Goal: Transaction & Acquisition: Purchase product/service

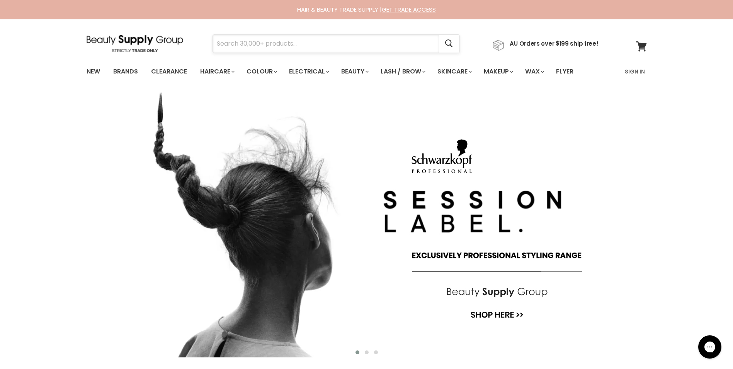
click at [340, 50] on input "Search" at bounding box center [326, 44] width 226 height 18
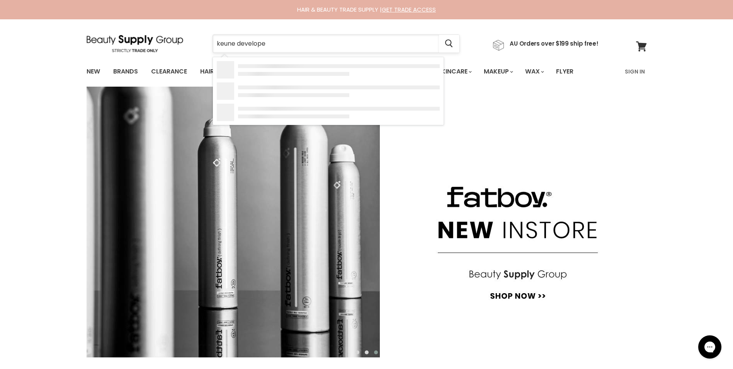
type input "keune developer"
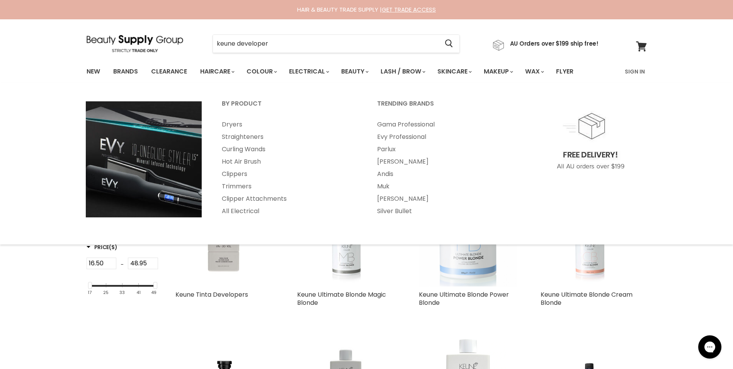
click at [55, 235] on div "By Product Dryers Straighteners Curling Wands" at bounding box center [366, 163] width 733 height 146
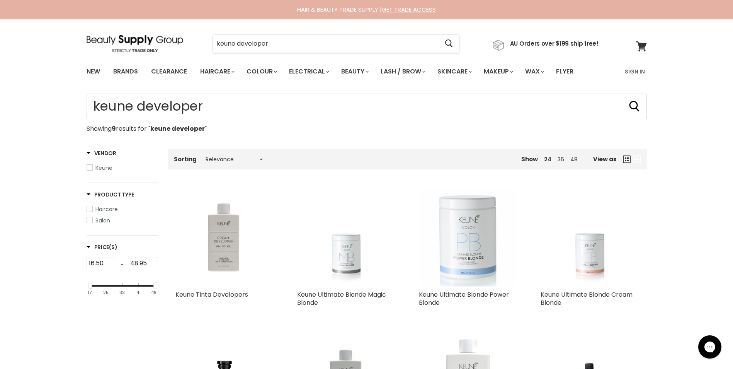
click at [37, 291] on div "Home Search results for “keune developer” (9) keune developer Showing 9 results…" at bounding box center [366, 357] width 733 height 526
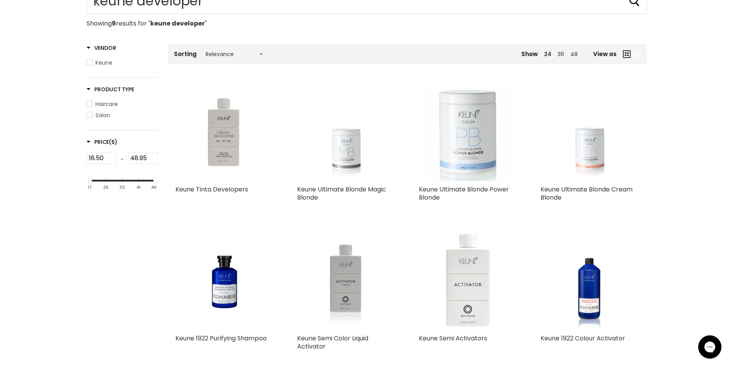
scroll to position [116, 0]
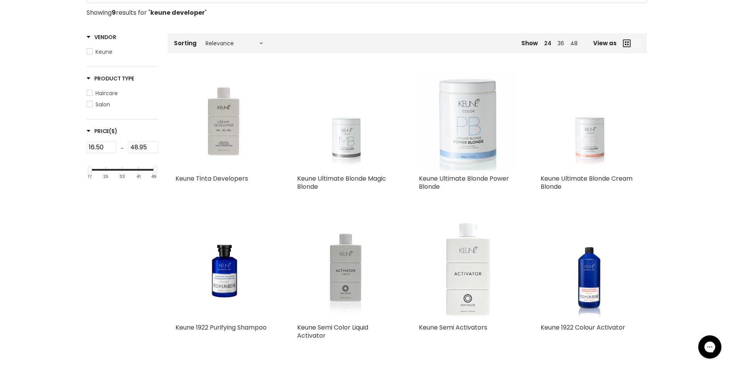
click at [464, 290] on img "Main content" at bounding box center [468, 270] width 75 height 99
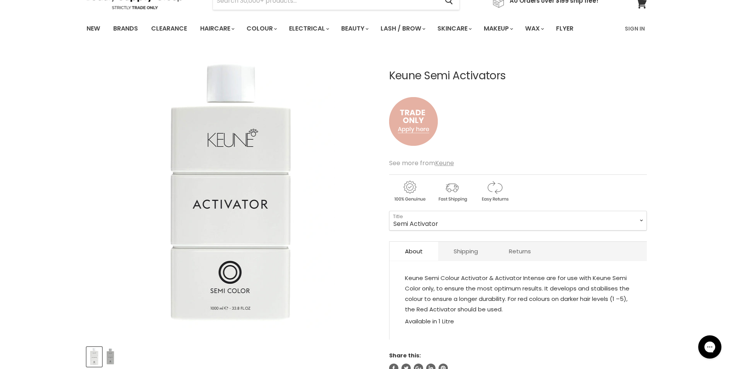
scroll to position [39, 0]
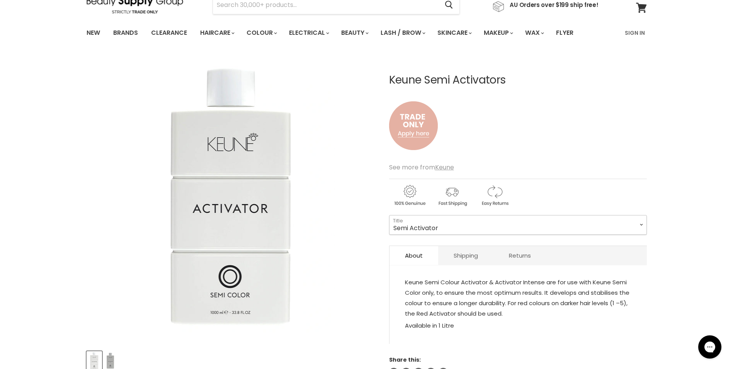
click at [463, 228] on select "Semi Activator Activator Intense" at bounding box center [518, 224] width 258 height 19
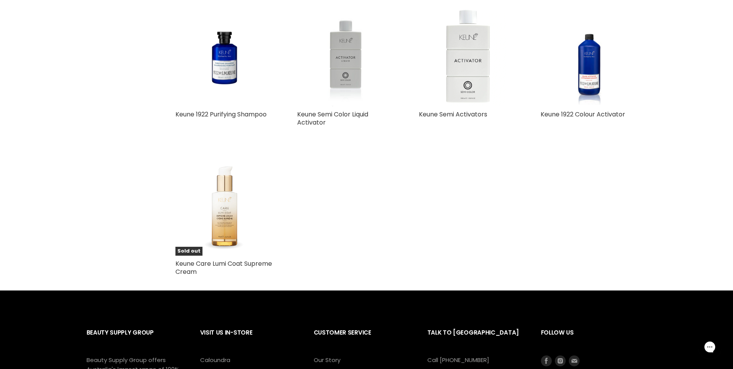
click at [353, 77] on img "Main content" at bounding box center [346, 57] width 72 height 99
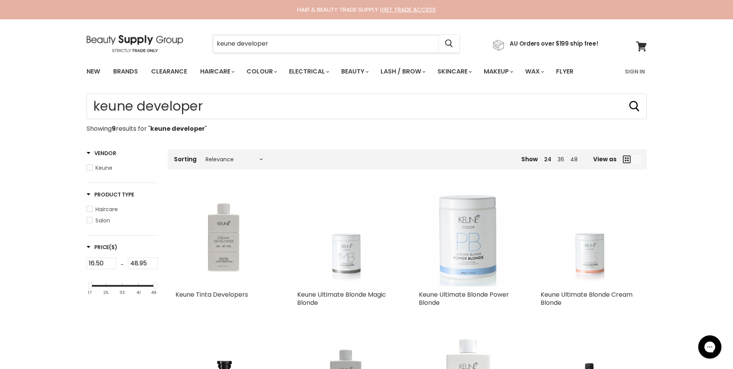
drag, startPoint x: 376, startPoint y: 46, endPoint x: 158, endPoint y: 41, distance: 217.6
click at [158, 41] on div "keune developer Cancel AU Orders over $199 ship free!" at bounding box center [343, 44] width 512 height 18
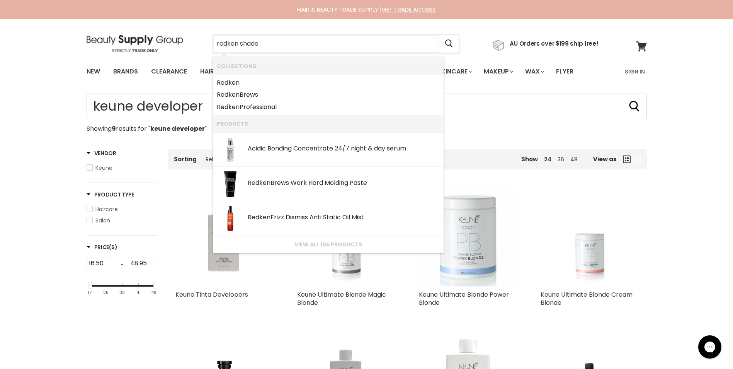
type input "redken shades"
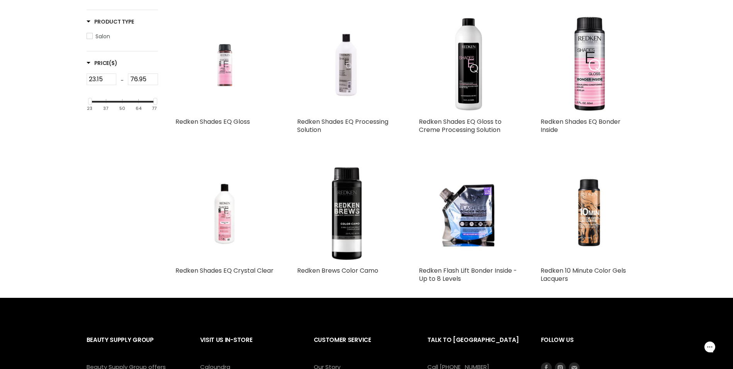
scroll to position [155, 0]
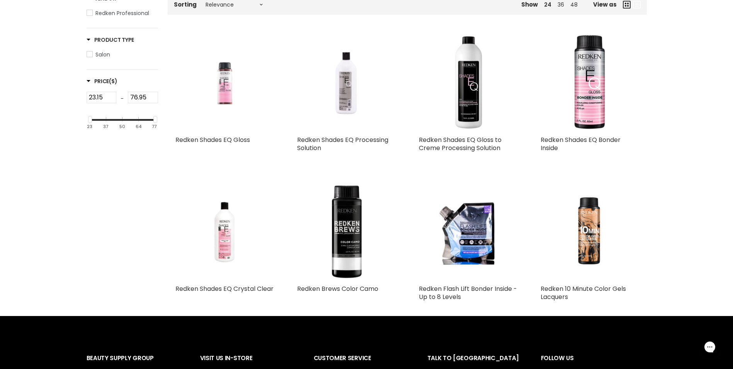
click at [231, 94] on img "Main content" at bounding box center [225, 82] width 66 height 99
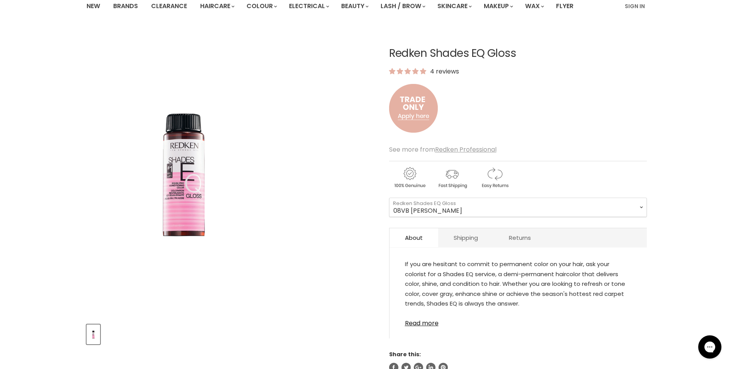
scroll to position [77, 0]
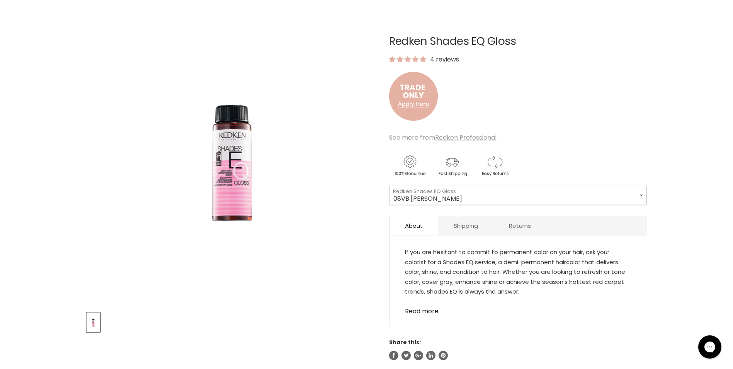
click at [464, 199] on select "08VB [PERSON_NAME] 05V Cosmic Violet 06VB [GEOGRAPHIC_DATA] 04NA Storm Cloud 06…" at bounding box center [518, 194] width 258 height 19
click at [389, 185] on select "08VB [PERSON_NAME] 05V Cosmic Violet 06VB [GEOGRAPHIC_DATA] 04NA Storm Cloud 06…" at bounding box center [518, 194] width 258 height 19
select select "09VG Iridescence"
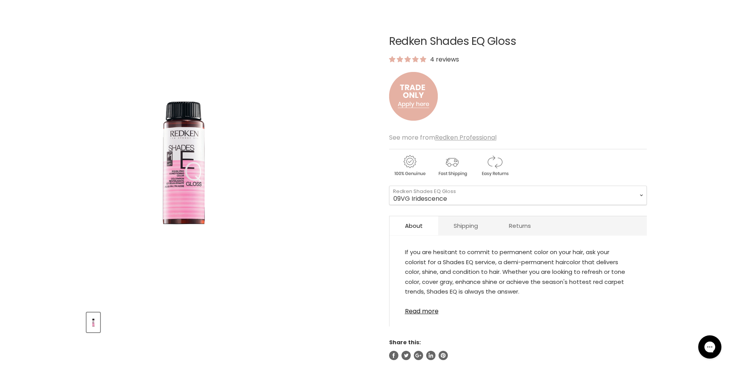
click at [311, 173] on img "Redken Shades EQ Gloss image. Click or Scroll to Zoom." at bounding box center [230, 160] width 181 height 272
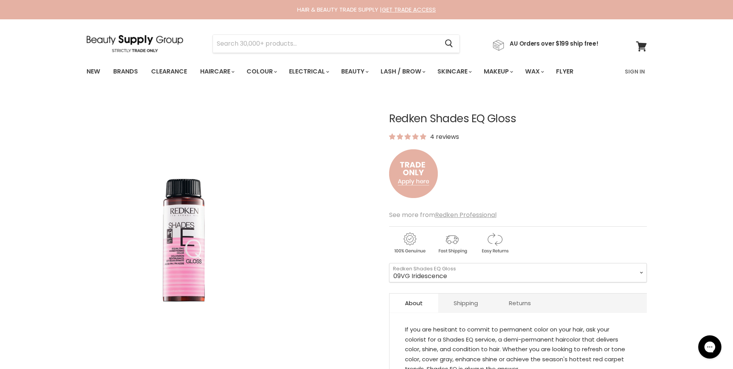
click at [334, 128] on div "Click or scroll to zoom Tap or pinch to zoom" at bounding box center [231, 238] width 289 height 289
